Goal: Information Seeking & Learning: Learn about a topic

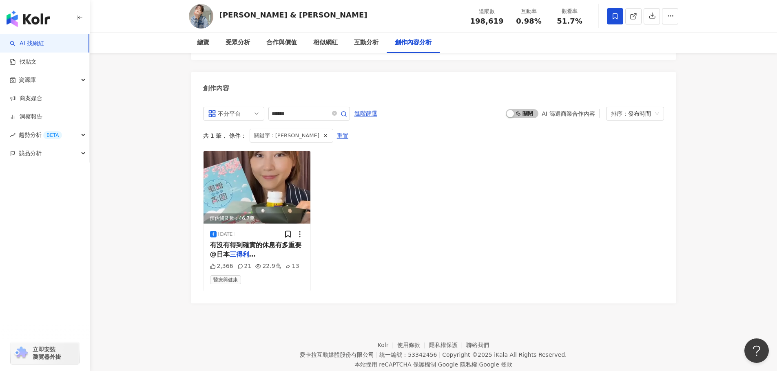
drag, startPoint x: 405, startPoint y: 187, endPoint x: 366, endPoint y: 194, distance: 39.3
click at [405, 187] on div "預估觸及數：46.7萬 2024/8/14 有沒有得到確實的休息有多重要 @日本 三得利芝麻明 EX 是我真的拿到以後每天吃 2,366 21 22.9萬 1…" at bounding box center [433, 221] width 461 height 140
click at [245, 151] on img at bounding box center [256, 187] width 107 height 73
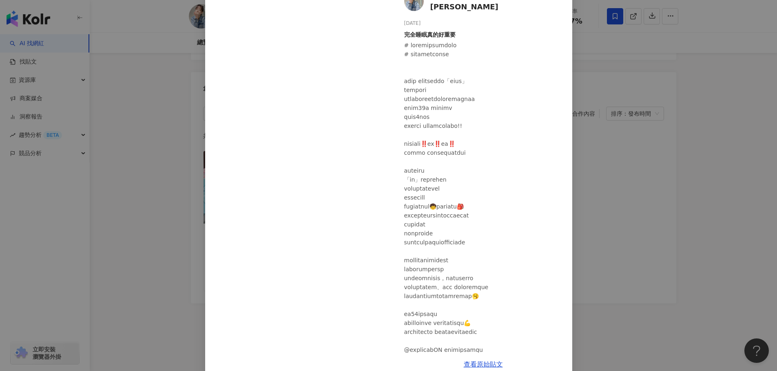
scroll to position [72, 0]
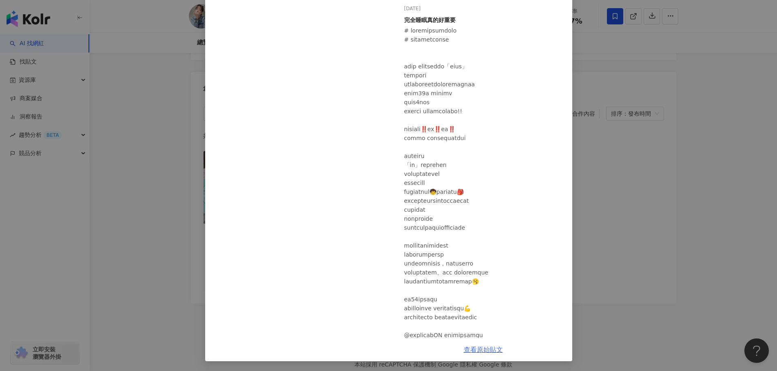
click at [489, 353] on link "查看原始貼文" at bounding box center [482, 350] width 39 height 8
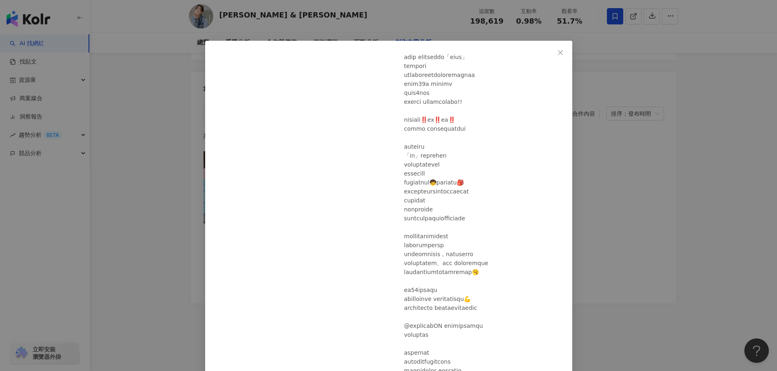
scroll to position [41, 0]
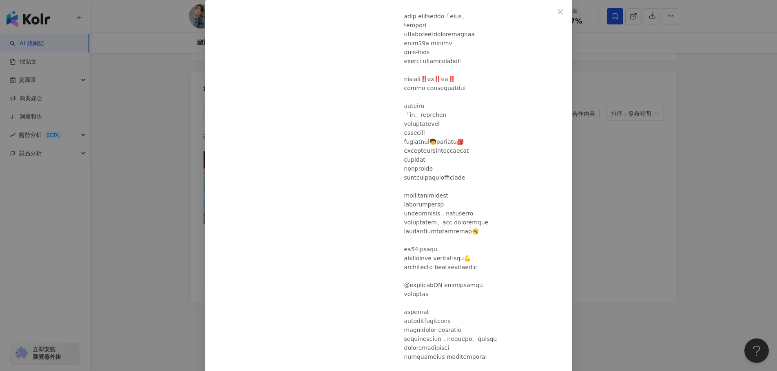
drag, startPoint x: 751, startPoint y: 0, endPoint x: 608, endPoint y: 262, distance: 298.4
click at [565, 262] on div at bounding box center [484, 334] width 161 height 717
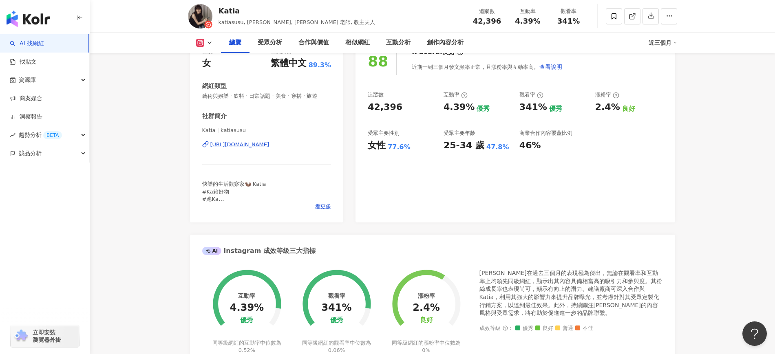
scroll to position [153, 0]
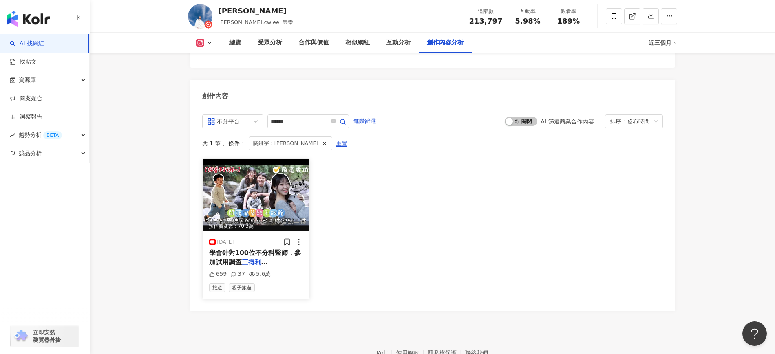
click at [296, 267] on span "E系列產品後，對完全睡眠感受" at bounding box center [254, 275] width 91 height 17
click at [298, 216] on div "Watch on YouTube 查看原始貼文" at bounding box center [387, 177] width 775 height 354
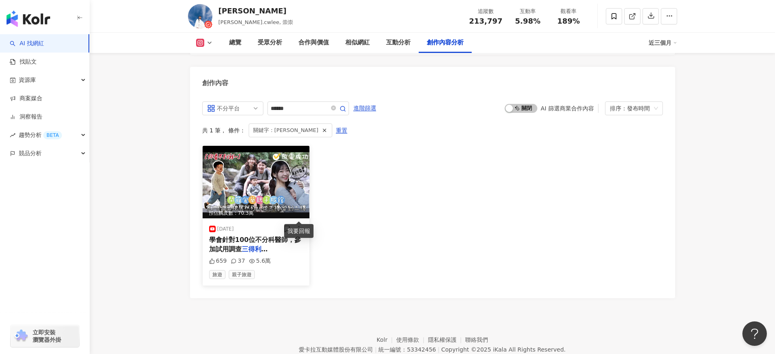
click at [298, 229] on circle at bounding box center [298, 229] width 1 height 1
click at [412, 199] on div "預估觸及數：70.3萬 2025/4/27 學會針對100位不分科醫師，參加試用調查 三得利芝麻明 E系列產品後，對完全睡眠感受 659 37 5.6萬 旅遊…" at bounding box center [432, 216] width 461 height 140
click at [269, 158] on img at bounding box center [256, 182] width 107 height 73
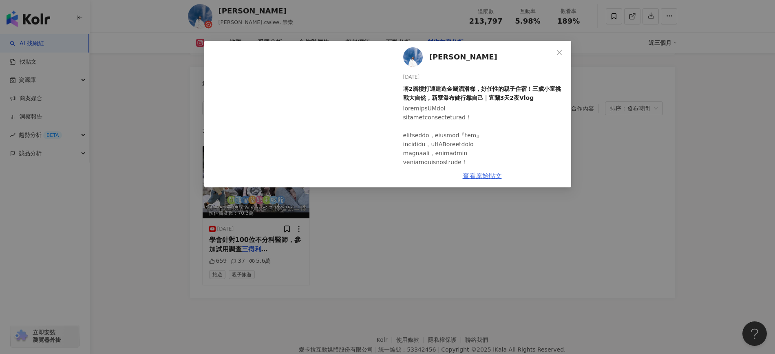
click at [490, 173] on link "查看原始貼文" at bounding box center [482, 176] width 39 height 8
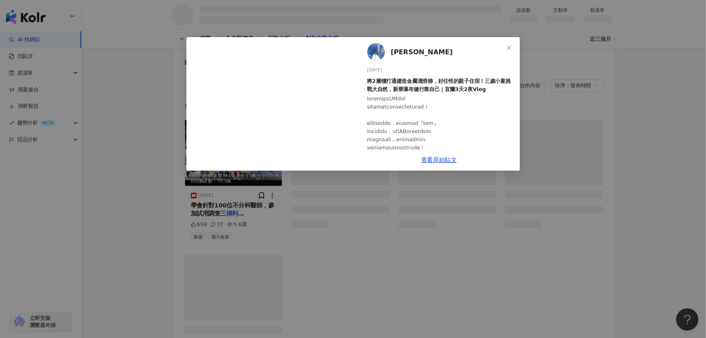
scroll to position [895, 0]
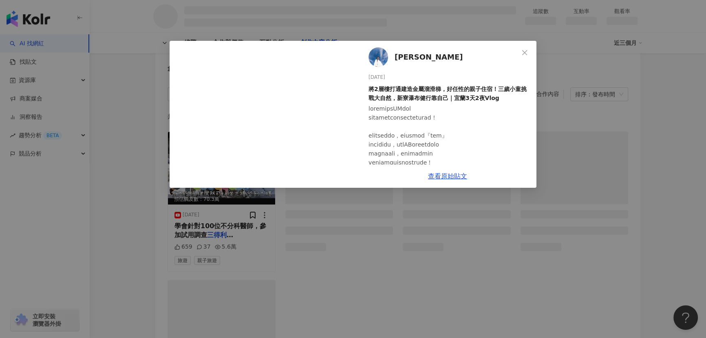
drag, startPoint x: 938, startPoint y: 2, endPoint x: 538, endPoint y: 272, distance: 482.5
click at [538, 272] on div "Daniel 2025/4/27 將2層樓打通建造金屬溜滑梯，好任性的親子住宿！三歲小童挑戰大自然，新寮瀑布健行靠自己｜宜蘭3天2夜Vlog 659 37 5…" at bounding box center [353, 169] width 706 height 338
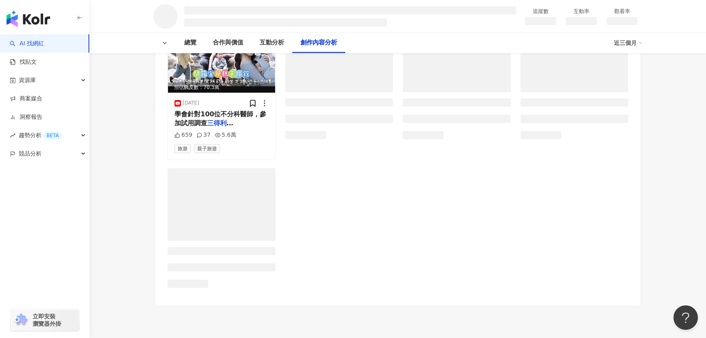
scroll to position [1064, 0]
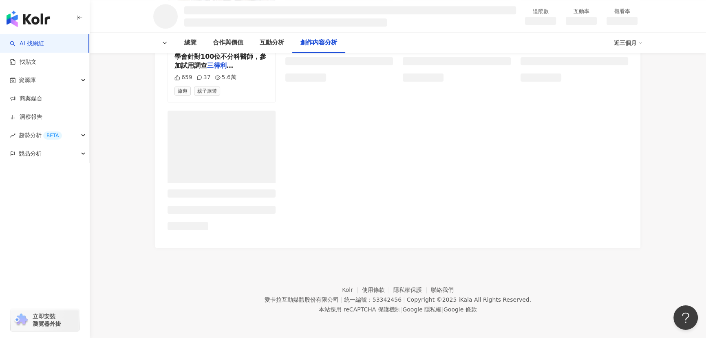
click at [371, 153] on div "預估觸及數：70.3萬 2025/4/27 學會針對100位不分科醫師，參加試用調查 三得利芝麻明 E系列產品後，對完全睡眠感受 659 37 5.6萬 旅遊…" at bounding box center [398, 99] width 461 height 274
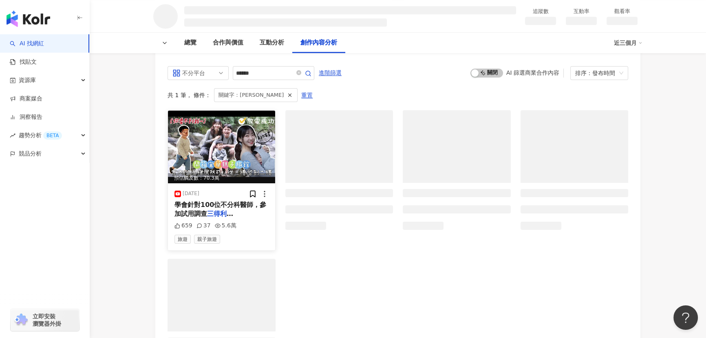
click at [257, 166] on img at bounding box center [221, 146] width 107 height 73
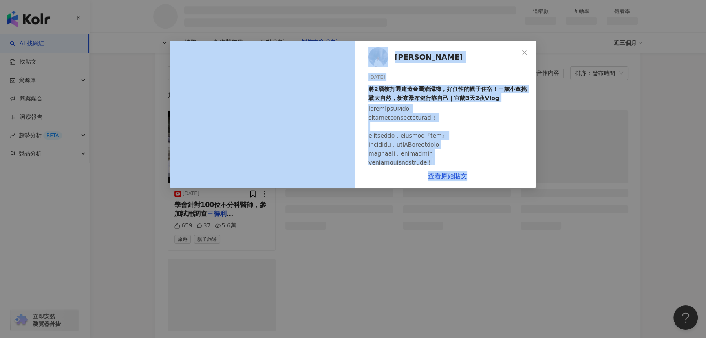
click at [530, 189] on div "Daniel 2025/4/27 將2層樓打通建造金屬溜滑梯，好任性的親子住宿！三歲小童挑戰大自然，新寮瀑布健行靠自己｜宜蘭3天2夜Vlog 659 37 5…" at bounding box center [353, 169] width 706 height 338
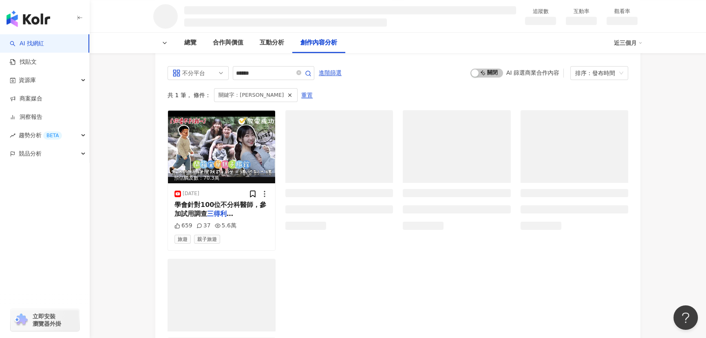
click at [430, 255] on div "預估觸及數：70.3萬 2025/4/27 學會針對100位不分科醫師，參加試用調查 三得利芝麻明 E系列產品後，對完全睡眠感受 659 37 5.6萬 旅遊…" at bounding box center [398, 247] width 461 height 274
click at [262, 150] on img at bounding box center [221, 146] width 107 height 73
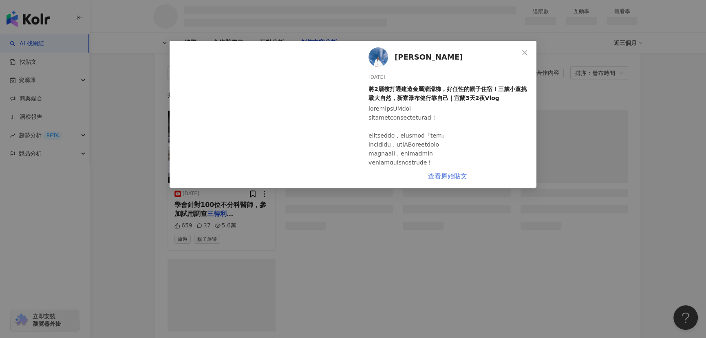
click at [460, 179] on link "查看原始貼文" at bounding box center [447, 176] width 39 height 8
click at [525, 57] on button "Close" at bounding box center [524, 52] width 16 height 16
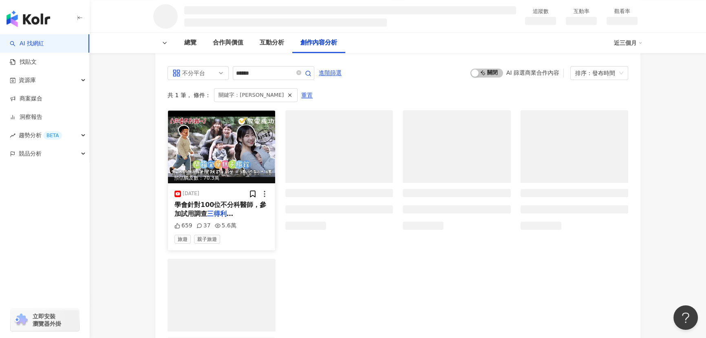
scroll to position [731, 0]
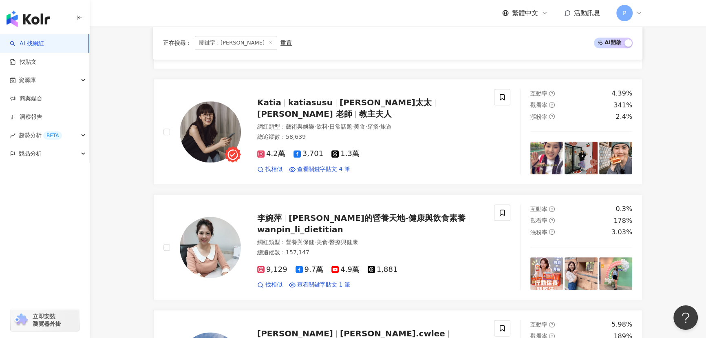
scroll to position [1149, 0]
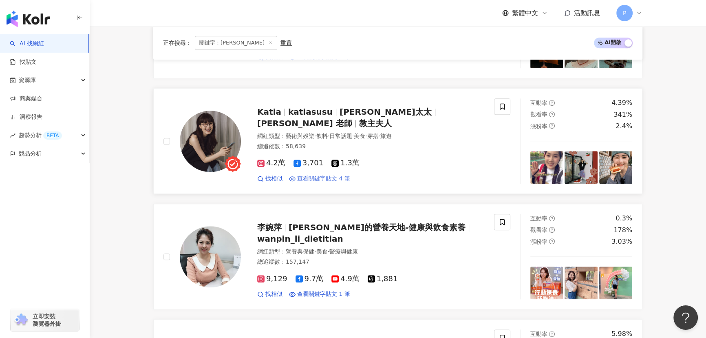
click at [320, 174] on span "查看關鍵字貼文 4 筆" at bounding box center [323, 178] width 53 height 8
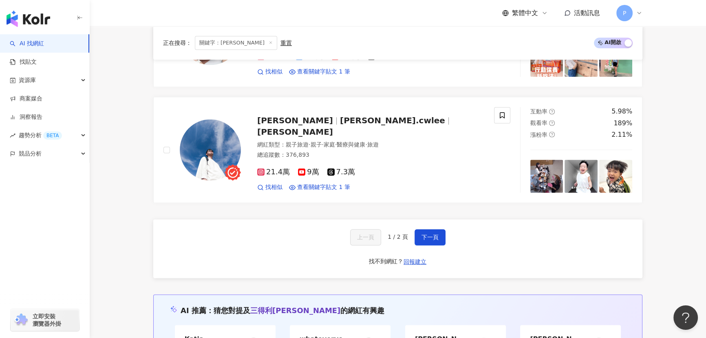
click at [428, 234] on span "下一頁" at bounding box center [429, 237] width 17 height 7
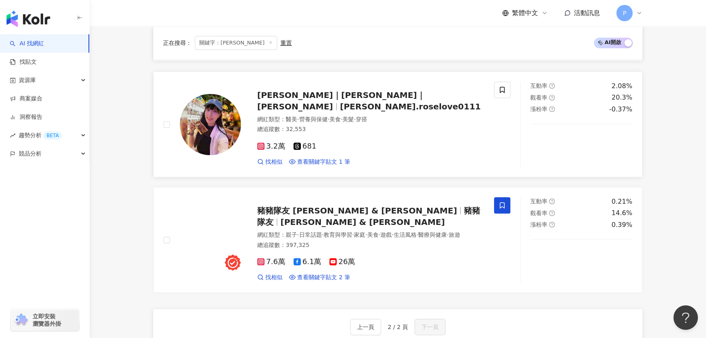
scroll to position [605, 0]
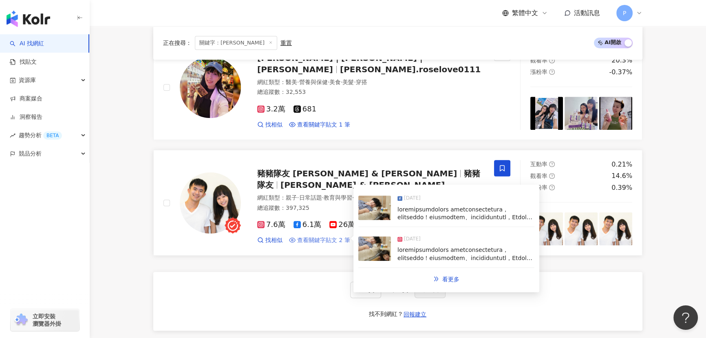
click at [329, 238] on span "查看關鍵字貼文 2 筆" at bounding box center [323, 240] width 53 height 8
click at [452, 280] on span "看更多" at bounding box center [450, 279] width 17 height 7
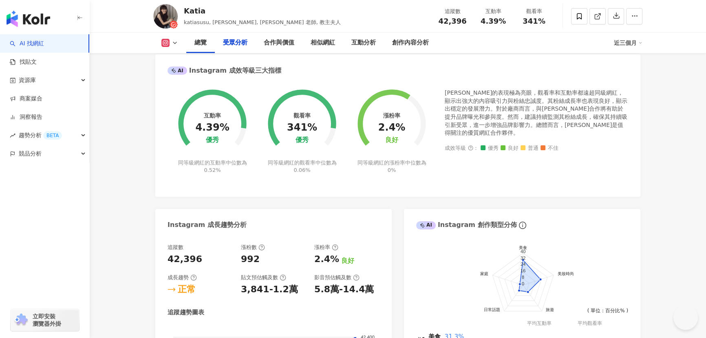
scroll to position [2517, 0]
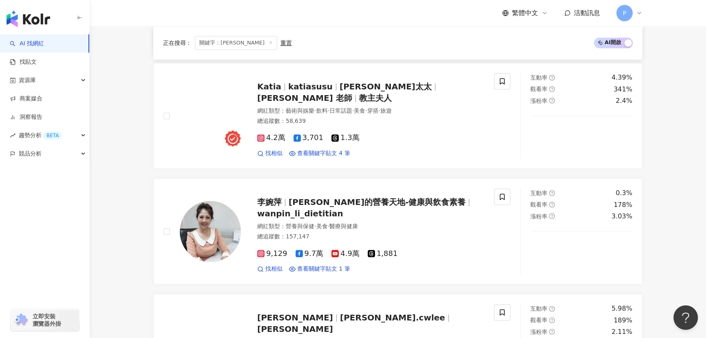
scroll to position [1167, 0]
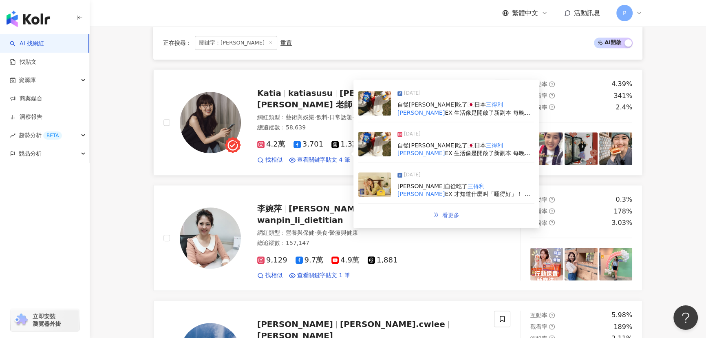
click at [443, 212] on span "看更多" at bounding box center [450, 215] width 17 height 7
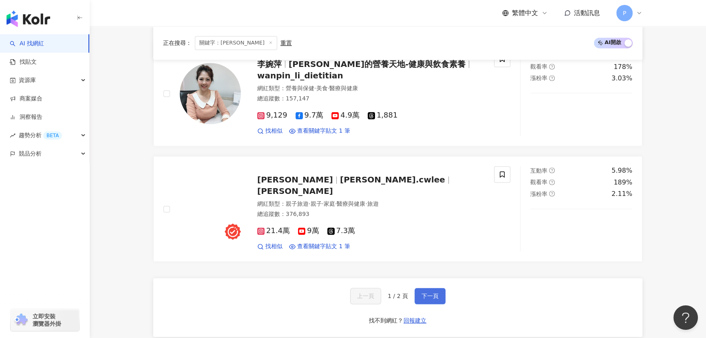
scroll to position [1306, 0]
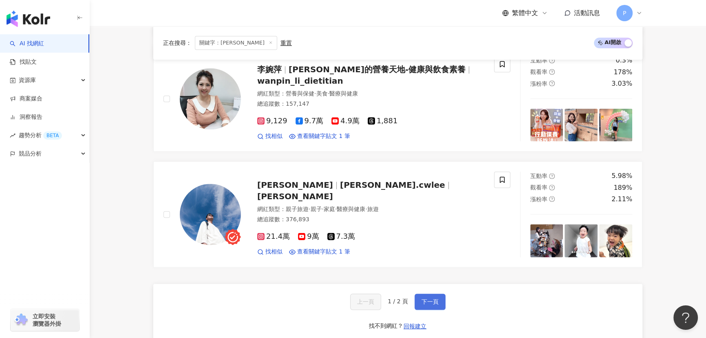
click at [426, 287] on div "上一頁 1 / 2 頁 下一頁 找不到網紅？ 回報建立" at bounding box center [397, 312] width 489 height 59
click at [426, 298] on span "下一頁" at bounding box center [429, 301] width 17 height 7
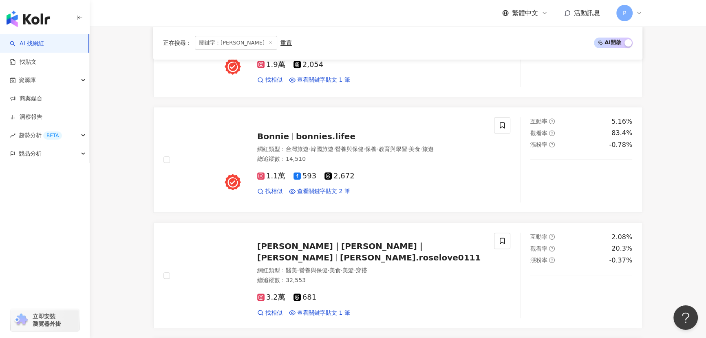
scroll to position [615, 0]
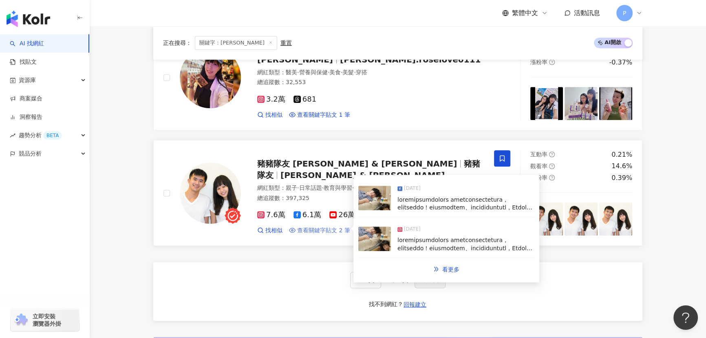
click at [343, 230] on span "查看關鍵字貼文 2 筆" at bounding box center [323, 230] width 53 height 8
click at [455, 269] on span "看更多" at bounding box center [450, 269] width 17 height 7
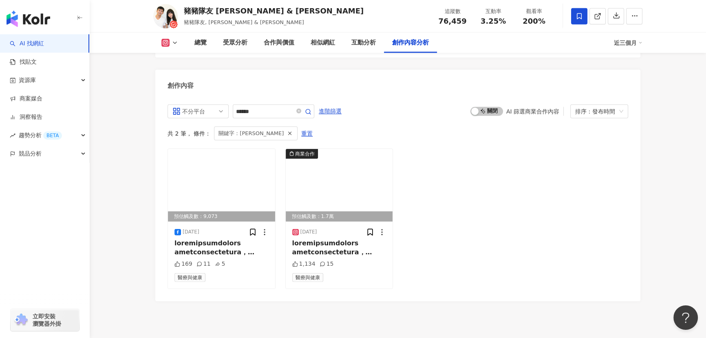
scroll to position [2514, 0]
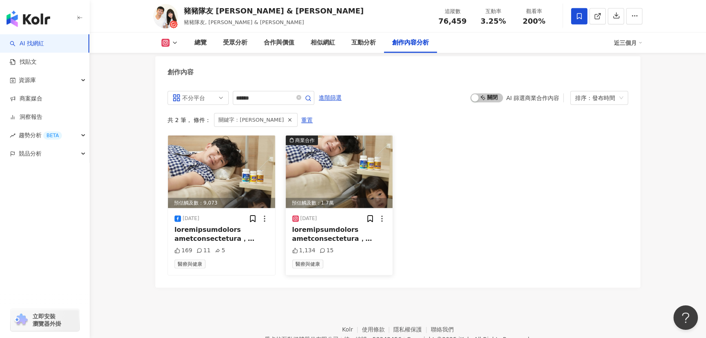
click at [340, 214] on div "[DATE]" at bounding box center [339, 218] width 94 height 8
click at [383, 217] on icon at bounding box center [382, 218] width 8 height 8
click at [511, 216] on div "預估觸及數：9,073 2025/6/12 169 11 5 醫療與健康 商業合作 預估觸及數：1.7萬 2025/6/12 1,134 15 醫療與健康" at bounding box center [398, 205] width 461 height 140
click at [466, 212] on div "預估觸及數：9,073 2025/6/12 169 11 5 醫療與健康 商業合作 預估觸及數：1.7萬 2025/6/12 1,134 15 醫療與健康" at bounding box center [398, 205] width 461 height 140
click at [384, 215] on icon at bounding box center [382, 218] width 8 height 8
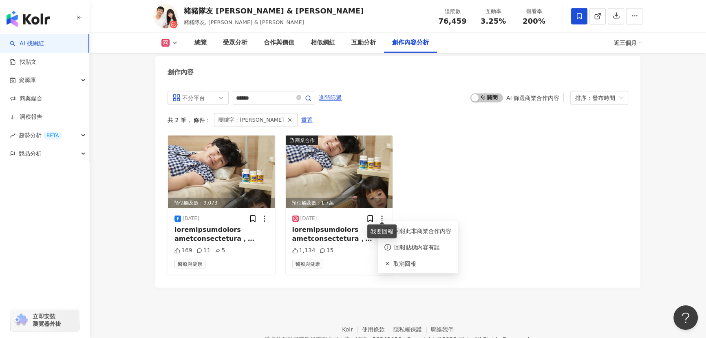
click at [526, 181] on div "預估觸及數：9,073 2025/6/12 169 11 5 醫療與健康 商業合作 預估觸及數：1.7萬 2025/6/12 1,134 15 醫療與健康" at bounding box center [398, 205] width 461 height 140
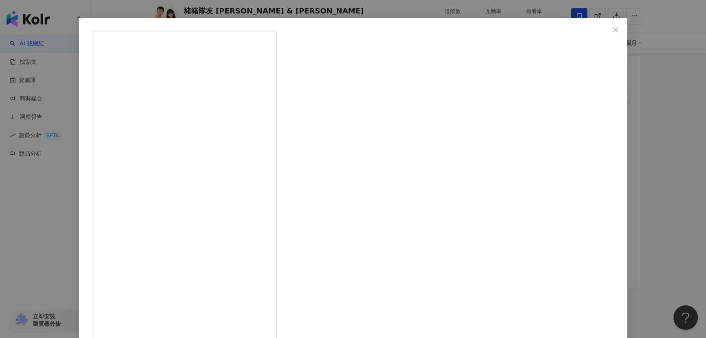
scroll to position [28, 0]
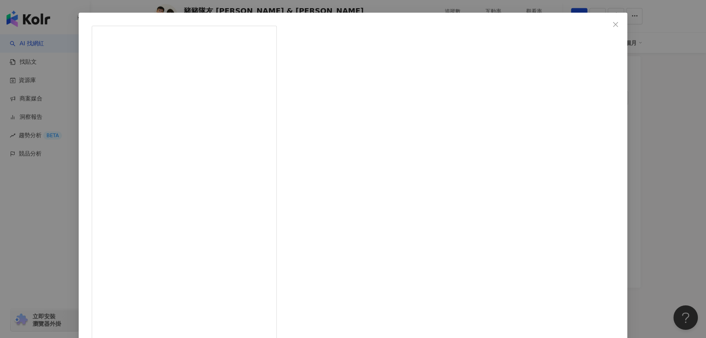
click at [579, 181] on div "豬豬隊友 Scott & Wendy 2025/6/12 1,134 15 查看原始貼文" at bounding box center [353, 169] width 706 height 338
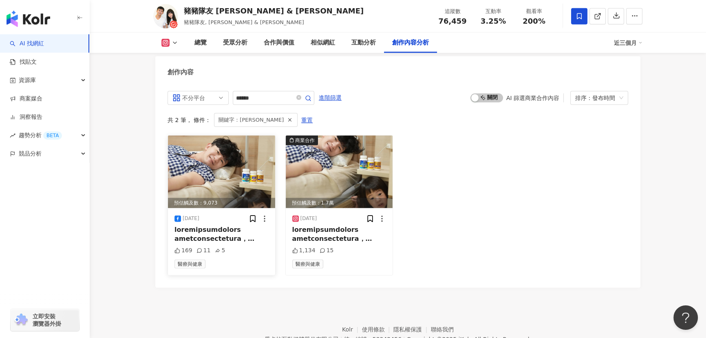
click at [218, 181] on img at bounding box center [221, 171] width 107 height 73
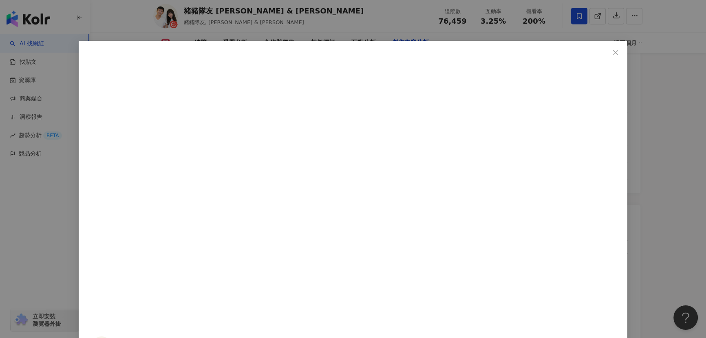
scroll to position [185, 0]
click at [607, 48] on button "Close" at bounding box center [615, 52] width 16 height 16
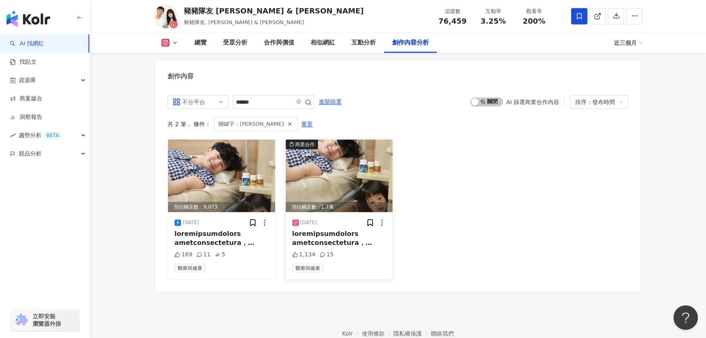
scroll to position [2514, 0]
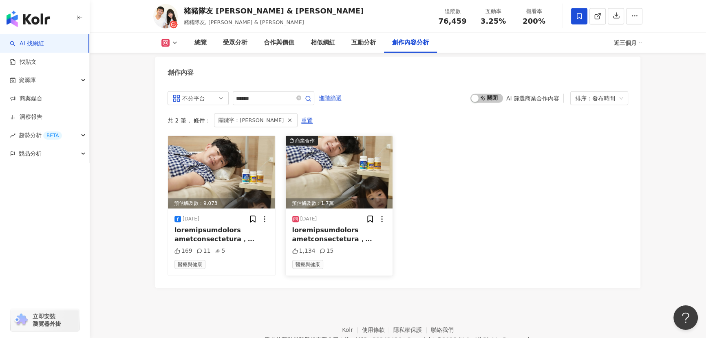
click at [357, 165] on img at bounding box center [339, 172] width 107 height 73
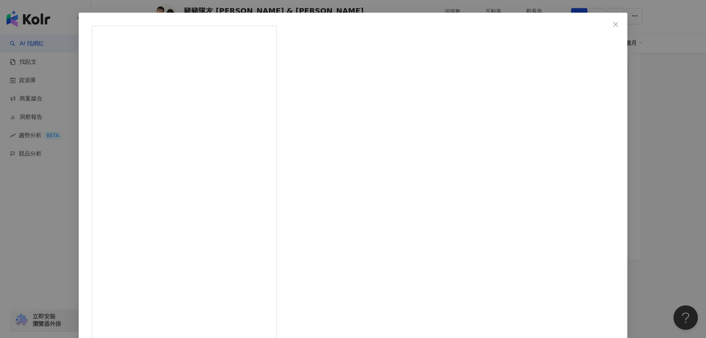
scroll to position [2551, 0]
click at [607, 20] on button "Close" at bounding box center [615, 24] width 16 height 16
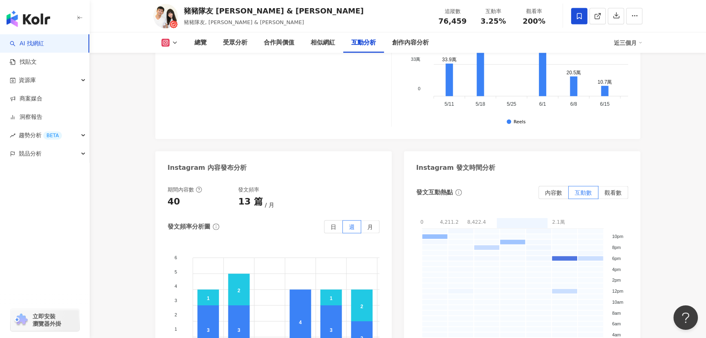
scroll to position [1736, 0]
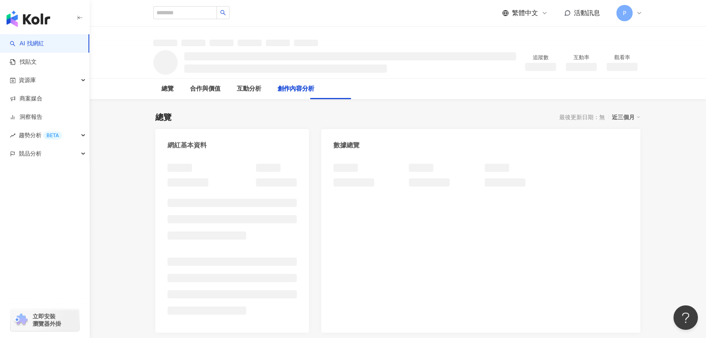
scroll to position [894, 0]
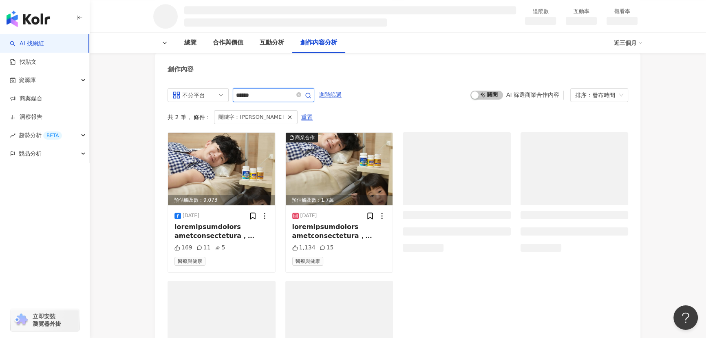
click at [293, 97] on input "******" at bounding box center [264, 95] width 57 height 10
type input "***"
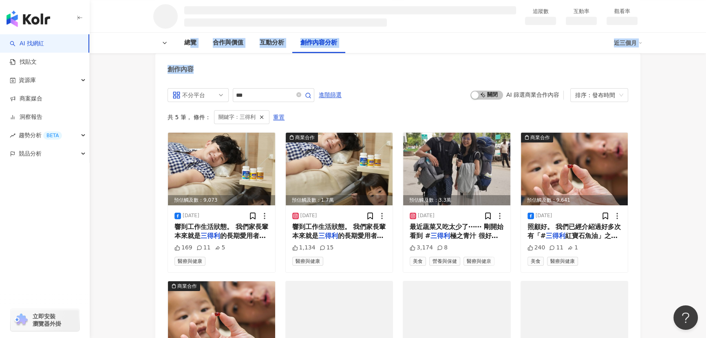
drag, startPoint x: 192, startPoint y: 51, endPoint x: 442, endPoint y: 79, distance: 251.4
click at [442, 79] on div "創作內容" at bounding box center [397, 66] width 485 height 26
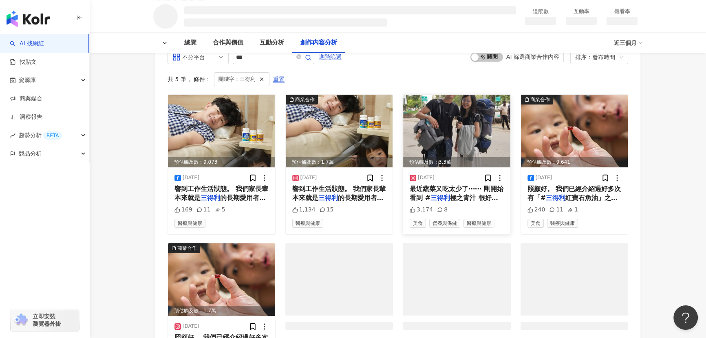
scroll to position [931, 0]
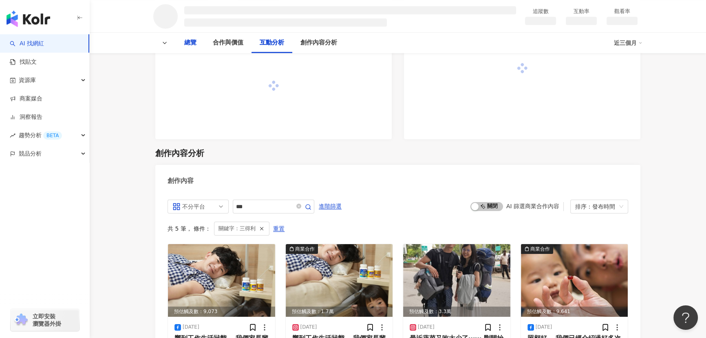
click at [186, 44] on div "總覽" at bounding box center [190, 43] width 12 height 10
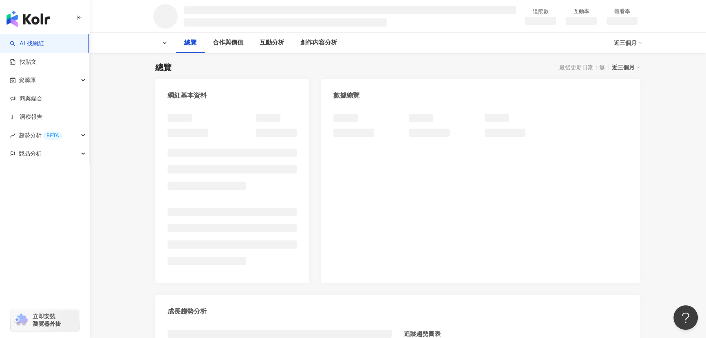
click at [167, 41] on icon at bounding box center [164, 43] width 7 height 7
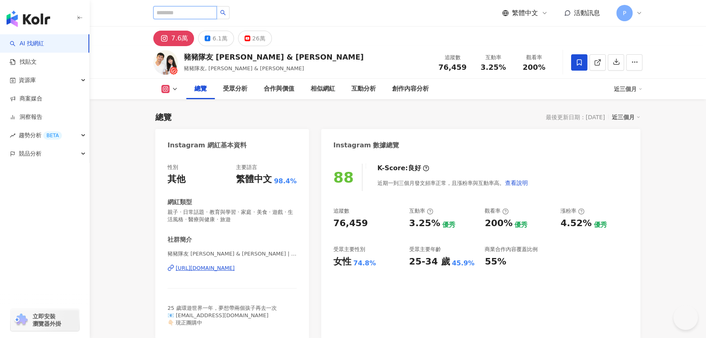
click at [182, 9] on input "search" at bounding box center [185, 12] width 64 height 13
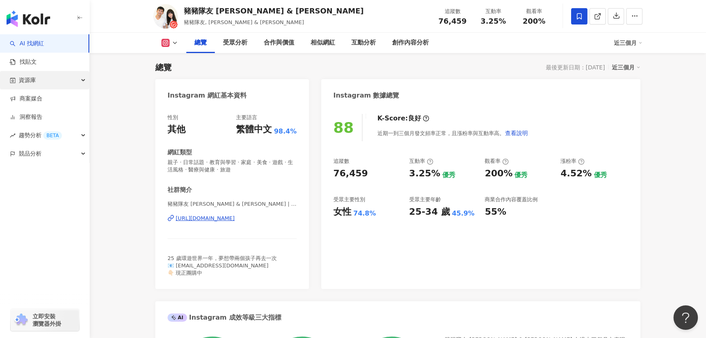
click at [77, 79] on div "資源庫" at bounding box center [44, 80] width 89 height 18
click at [77, 16] on icon "button" at bounding box center [80, 18] width 7 height 7
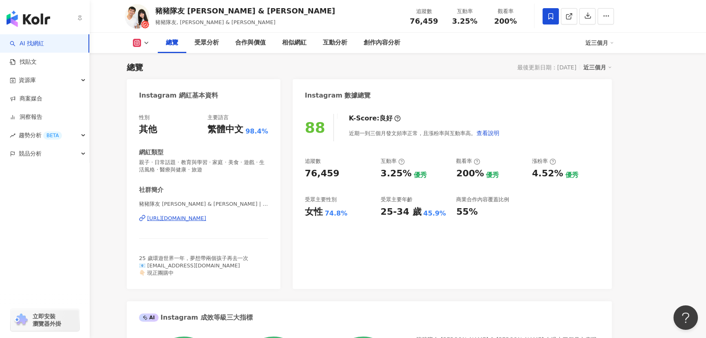
click at [18, 20] on img "button" at bounding box center [29, 19] width 44 height 16
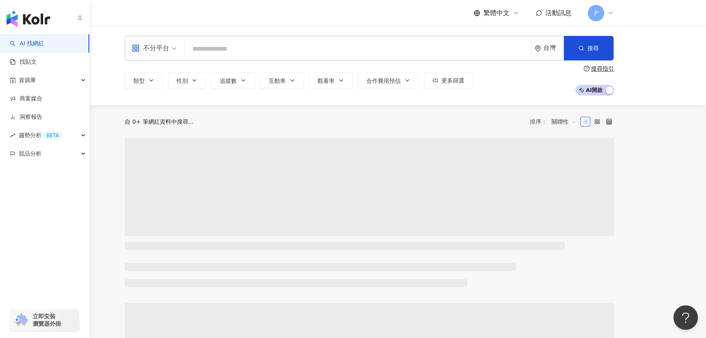
click at [253, 50] on input "search" at bounding box center [358, 48] width 340 height 15
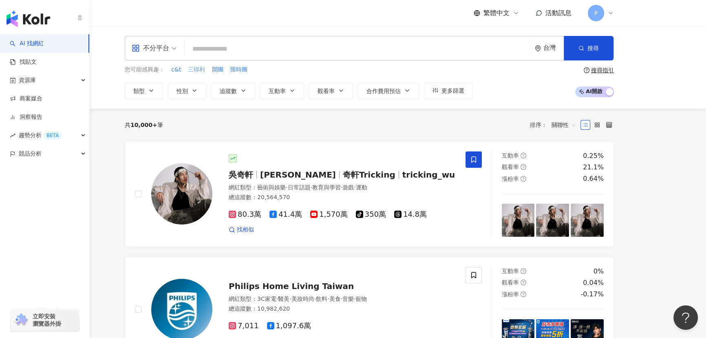
click at [196, 71] on span "三得利" at bounding box center [196, 70] width 17 height 8
type input "***"
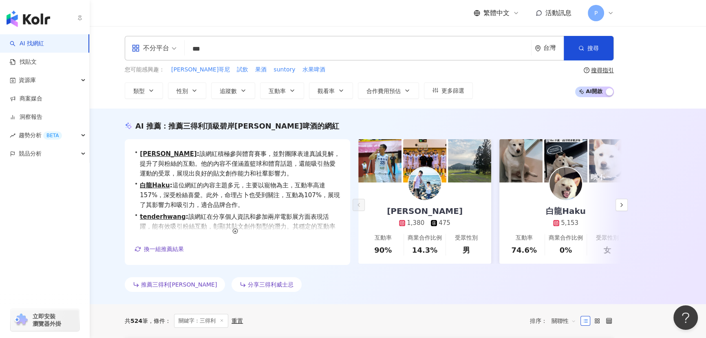
click at [285, 46] on input "***" at bounding box center [358, 48] width 340 height 15
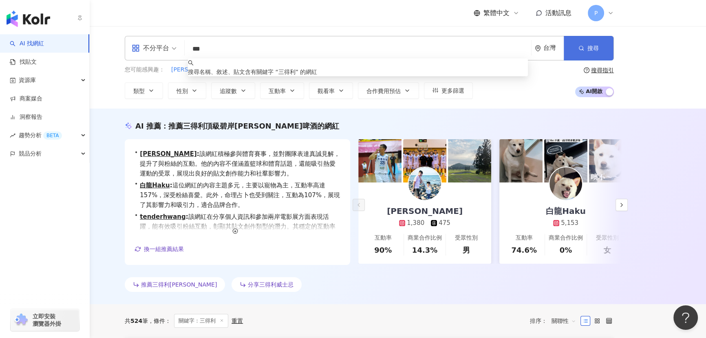
click at [572, 49] on button "搜尋" at bounding box center [589, 48] width 50 height 24
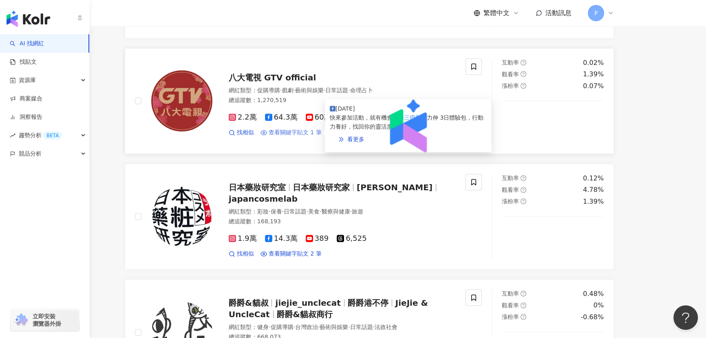
scroll to position [926, 0]
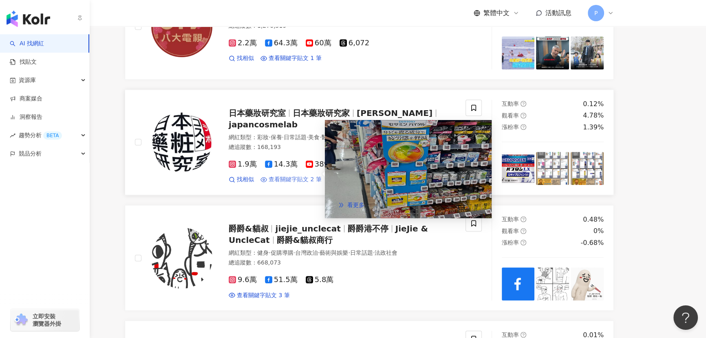
click at [304, 183] on span "查看關鍵字貼文 2 筆" at bounding box center [295, 179] width 53 height 8
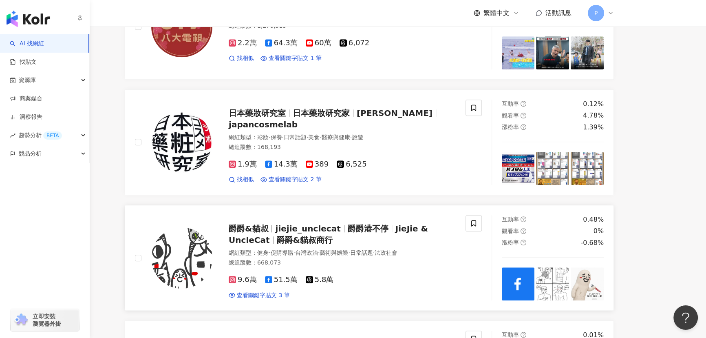
click at [428, 229] on div "爵爵&貓叔 jiejie_unclecat 爵爵港不停 JieJie & UncleCat 爵爵&貓叔商行 網紅類型 ： 健身 · 促購導購 · 台灣政治 ·…" at bounding box center [333, 257] width 243 height 83
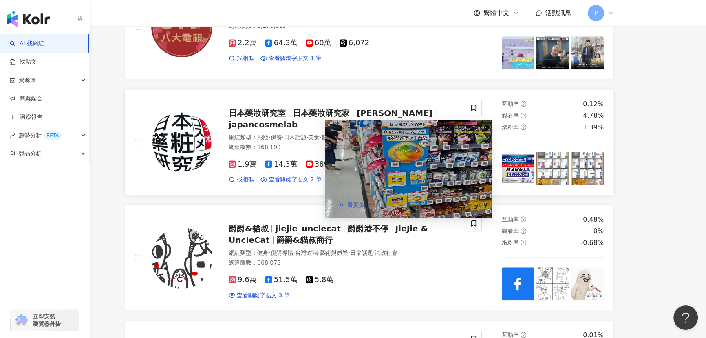
click at [364, 208] on span "看更多" at bounding box center [355, 204] width 17 height 7
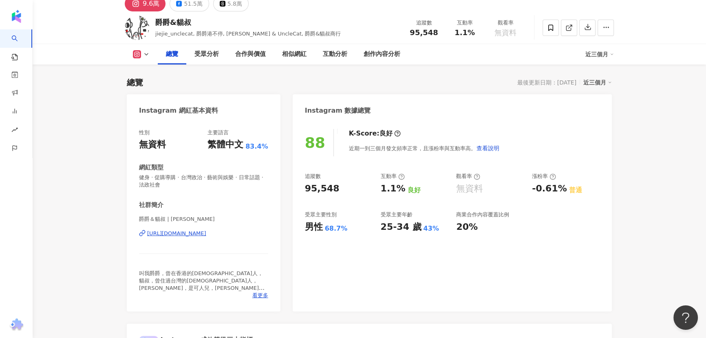
scroll to position [222, 0]
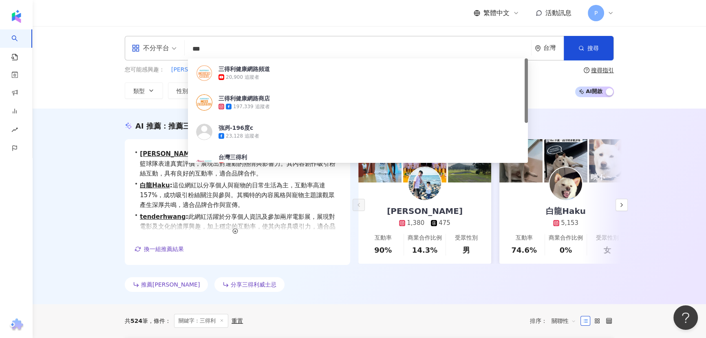
drag, startPoint x: 220, startPoint y: 50, endPoint x: 183, endPoint y: 47, distance: 37.2
click at [183, 47] on div "不分平台 *** 台灣 搜尋 65083b0b-25f9-4f32-ae28-bf47ad98bb93 三得利健康網路頻道 20,900 追蹤者 三得利健康網…" at bounding box center [369, 48] width 489 height 24
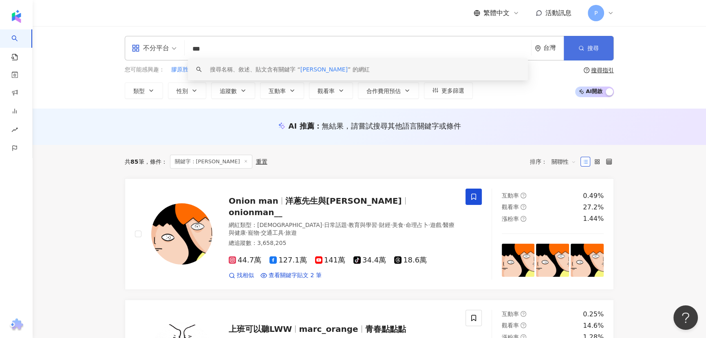
type input "***"
click at [604, 49] on button "搜尋" at bounding box center [589, 48] width 50 height 24
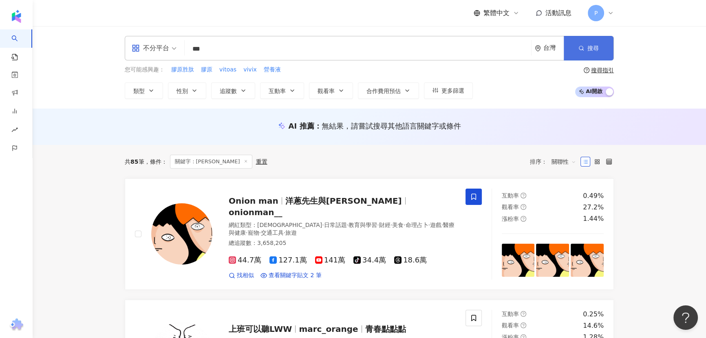
click at [604, 49] on button "搜尋" at bounding box center [589, 48] width 50 height 24
click at [151, 93] on icon "button" at bounding box center [151, 90] width 7 height 7
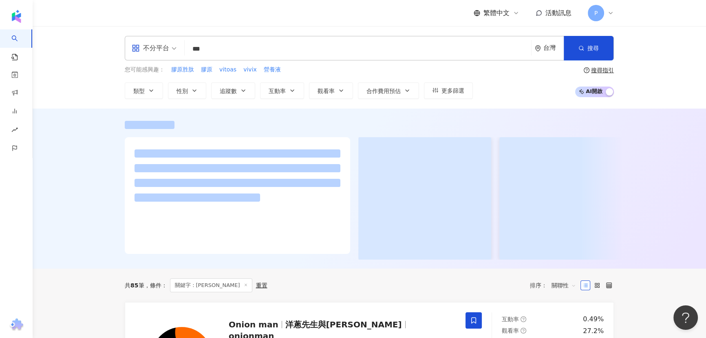
click at [153, 44] on div "不分平台" at bounding box center [151, 48] width 38 height 13
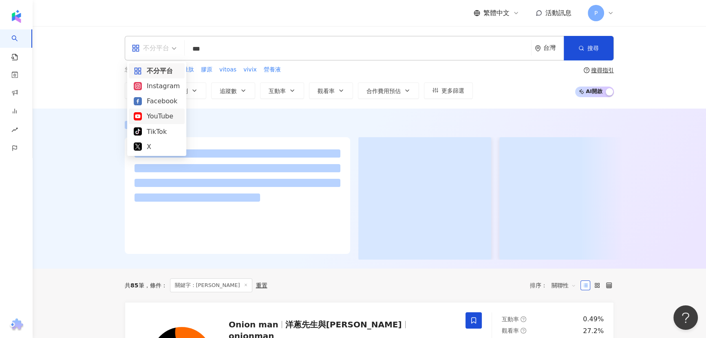
click at [158, 113] on div "YouTube" at bounding box center [157, 116] width 46 height 10
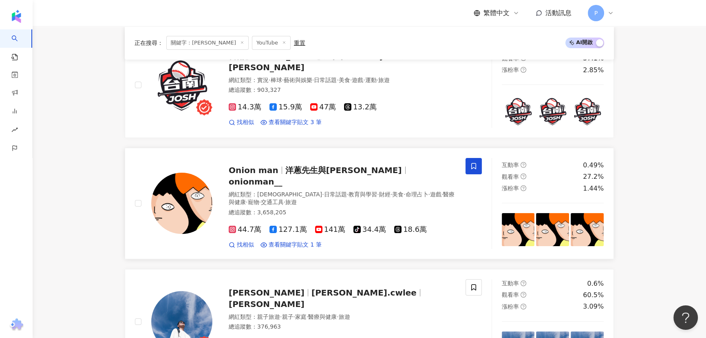
scroll to position [111, 0]
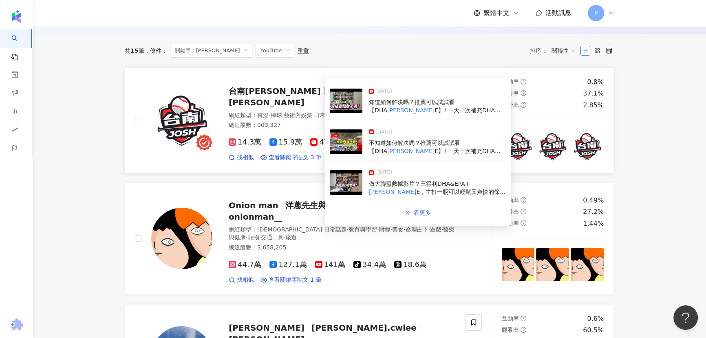
click at [426, 210] on span "看更多" at bounding box center [422, 212] width 17 height 7
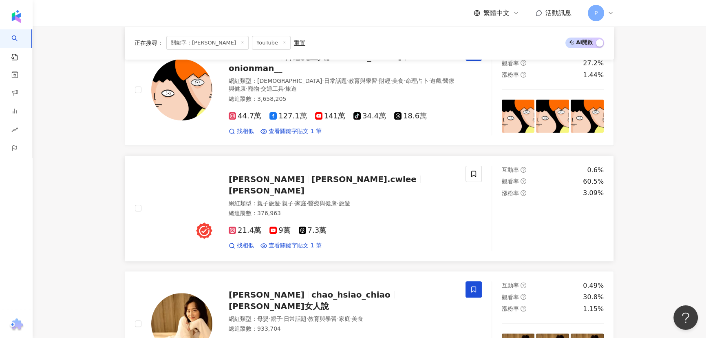
scroll to position [148, 0]
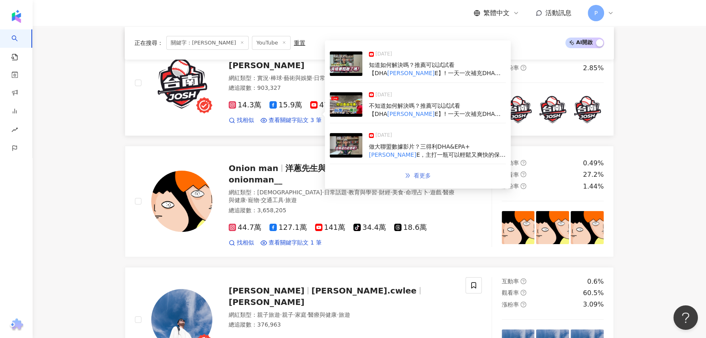
click at [419, 177] on span "看更多" at bounding box center [422, 175] width 17 height 7
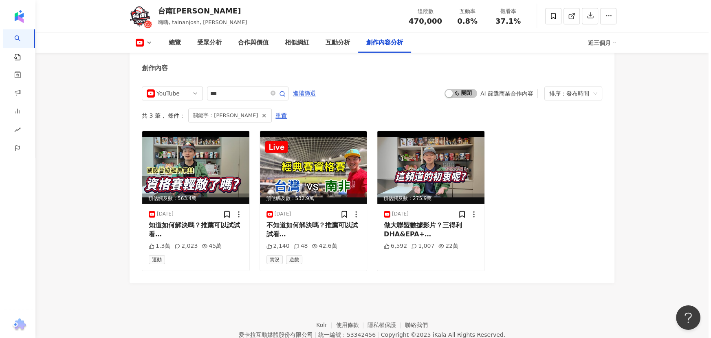
scroll to position [2177, 0]
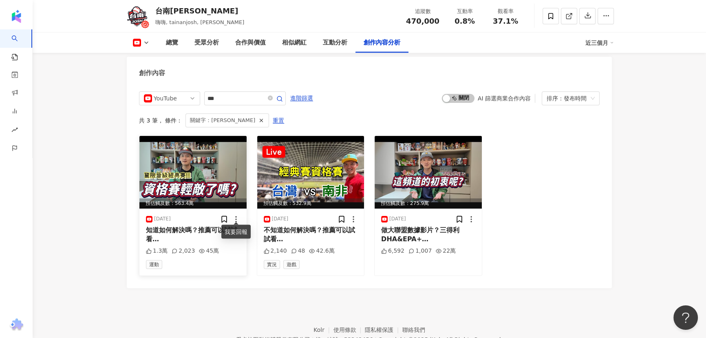
click at [235, 217] on icon at bounding box center [236, 219] width 8 height 8
click at [201, 186] on img at bounding box center [192, 172] width 107 height 73
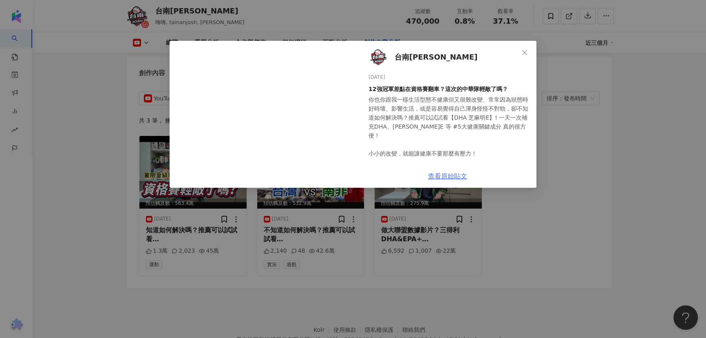
click at [461, 175] on link "查看原始貼文" at bounding box center [447, 176] width 39 height 8
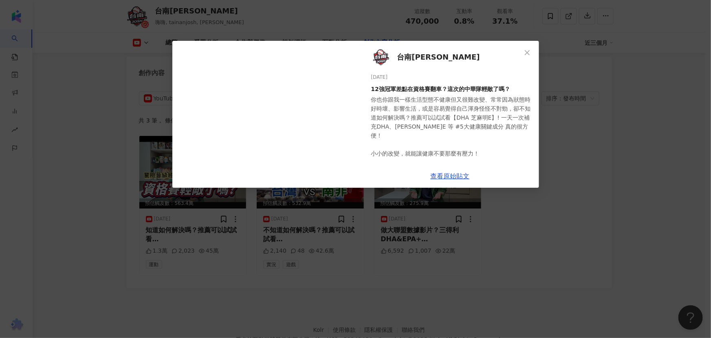
drag, startPoint x: 524, startPoint y: 50, endPoint x: 516, endPoint y: 59, distance: 11.8
click at [525, 49] on icon "close" at bounding box center [527, 52] width 7 height 7
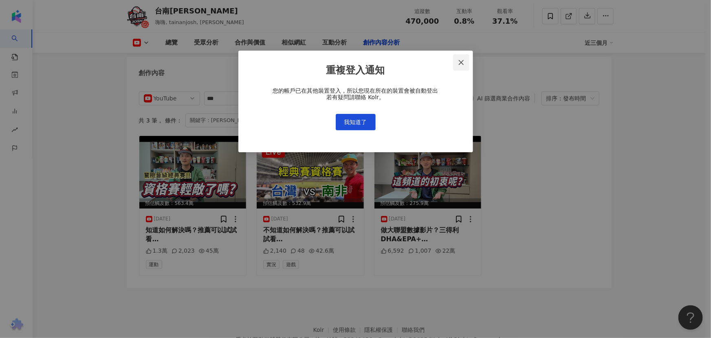
click at [464, 65] on icon "close" at bounding box center [461, 62] width 7 height 7
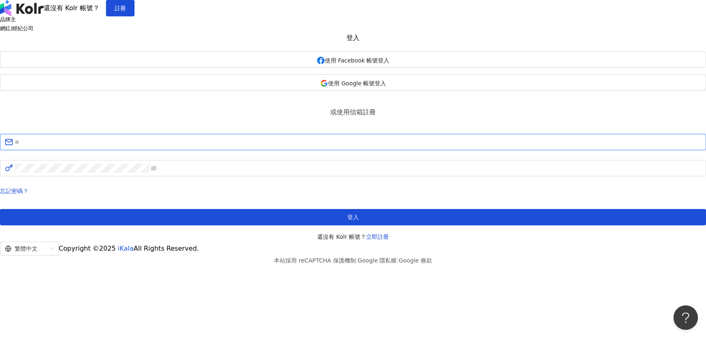
type input "**********"
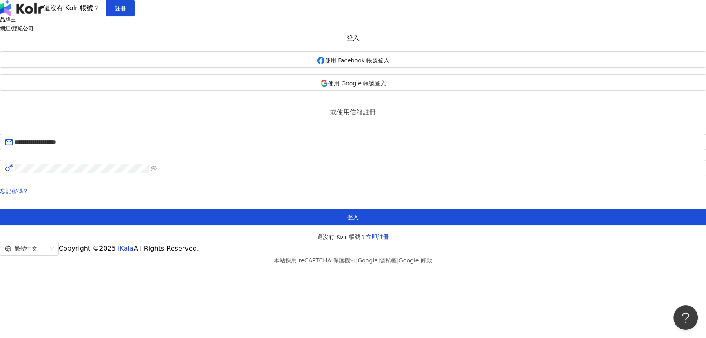
click at [393, 196] on span "忘記密碼？" at bounding box center [353, 191] width 706 height 10
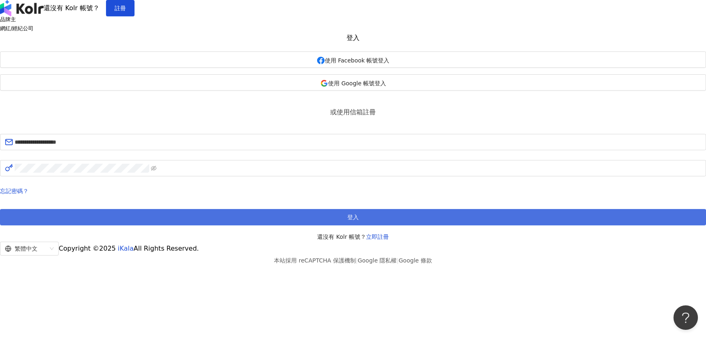
click at [392, 225] on button "登入" at bounding box center [353, 217] width 706 height 16
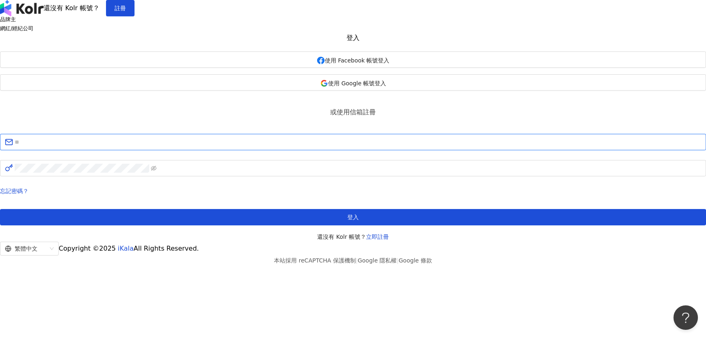
type input "**********"
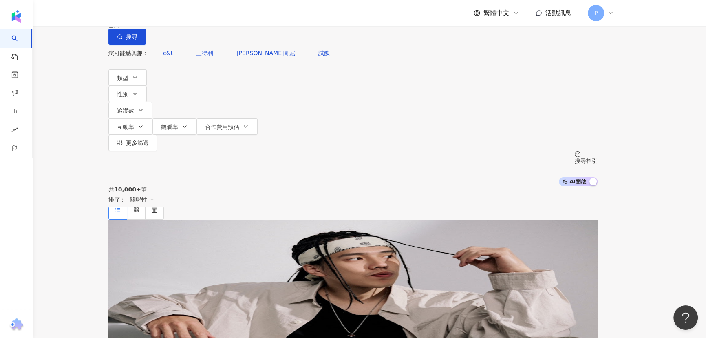
click at [199, 56] on span "三得利" at bounding box center [204, 53] width 17 height 7
type input "***"
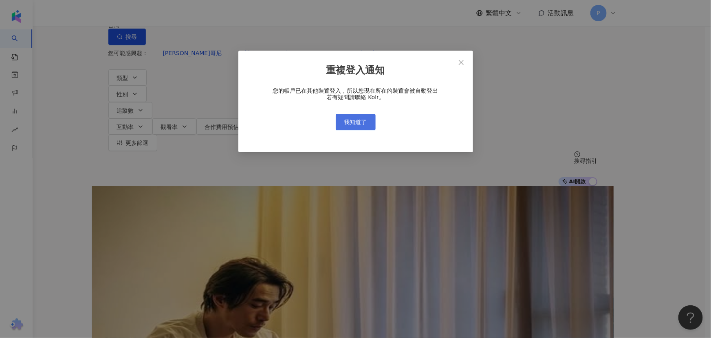
click at [372, 125] on button "我知道了" at bounding box center [356, 122] width 40 height 16
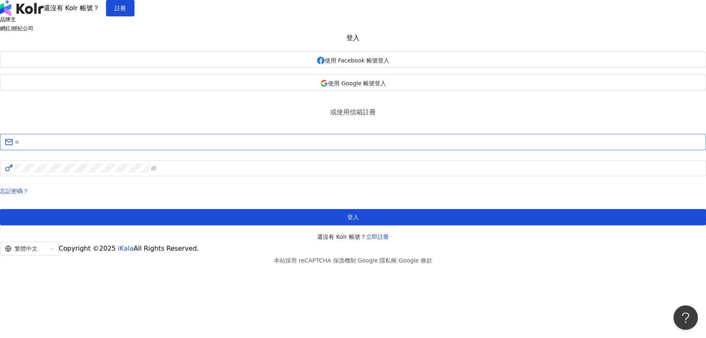
type input "**********"
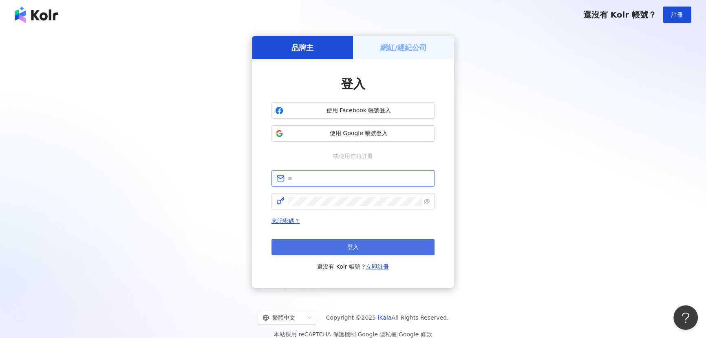
type input "**********"
click at [359, 242] on button "登入" at bounding box center [352, 246] width 163 height 16
